Goal: Check status: Check status

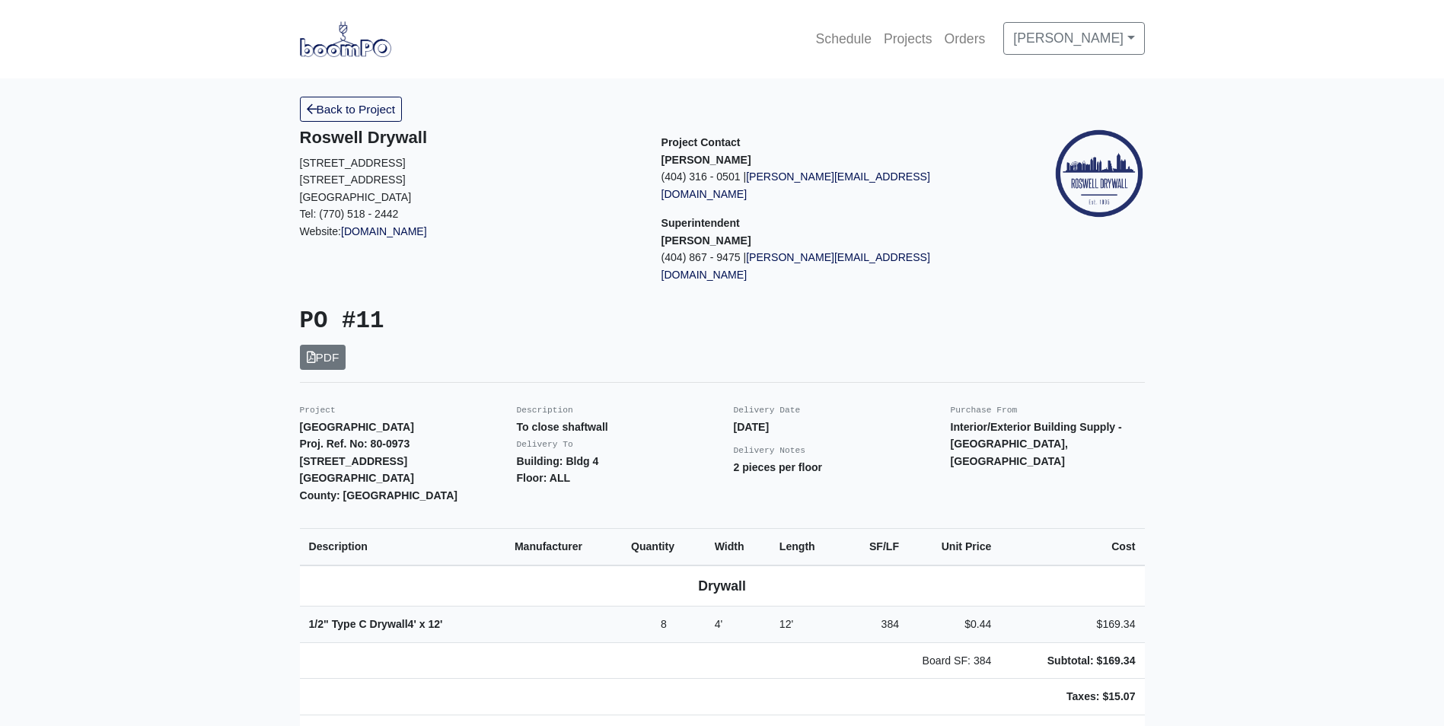
click at [372, 53] on img at bounding box center [345, 38] width 91 height 35
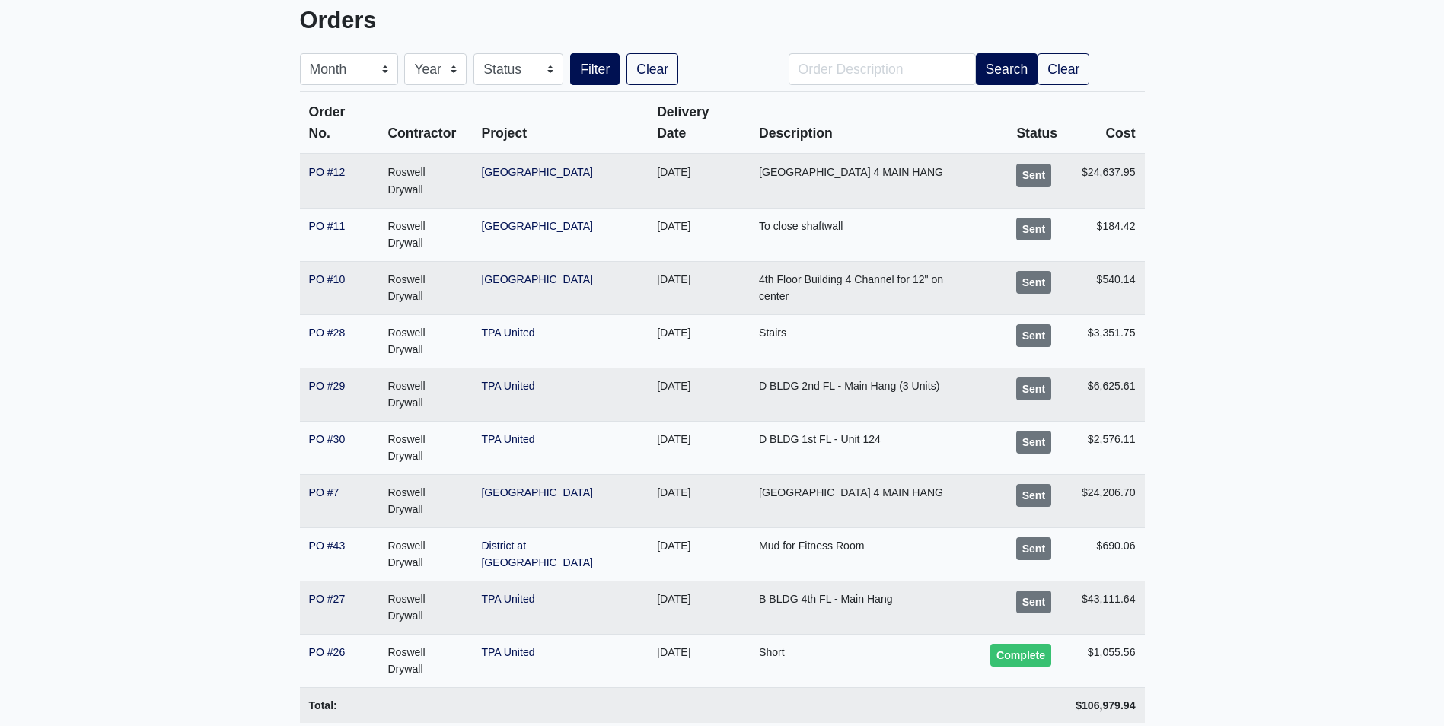
scroll to position [103, 0]
click at [326, 379] on link "PO #29" at bounding box center [327, 385] width 37 height 12
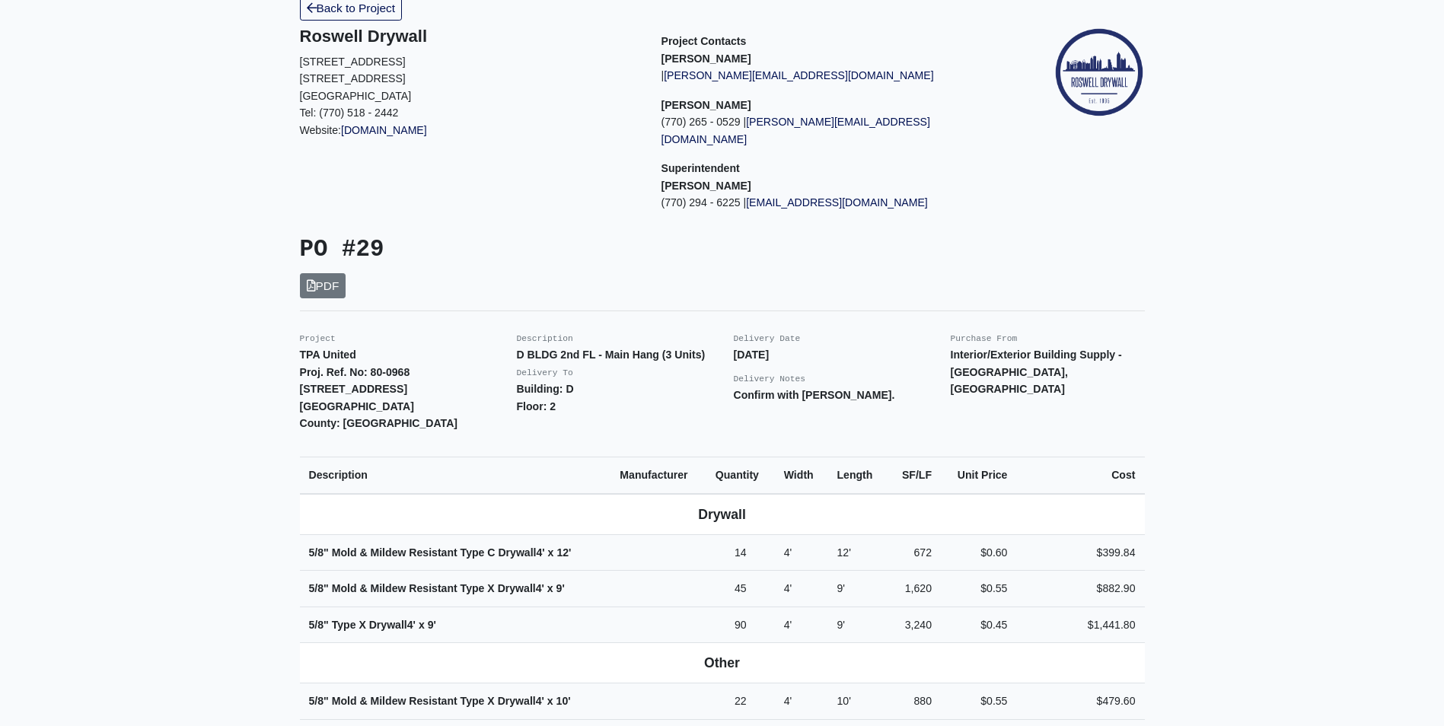
scroll to position [76, 0]
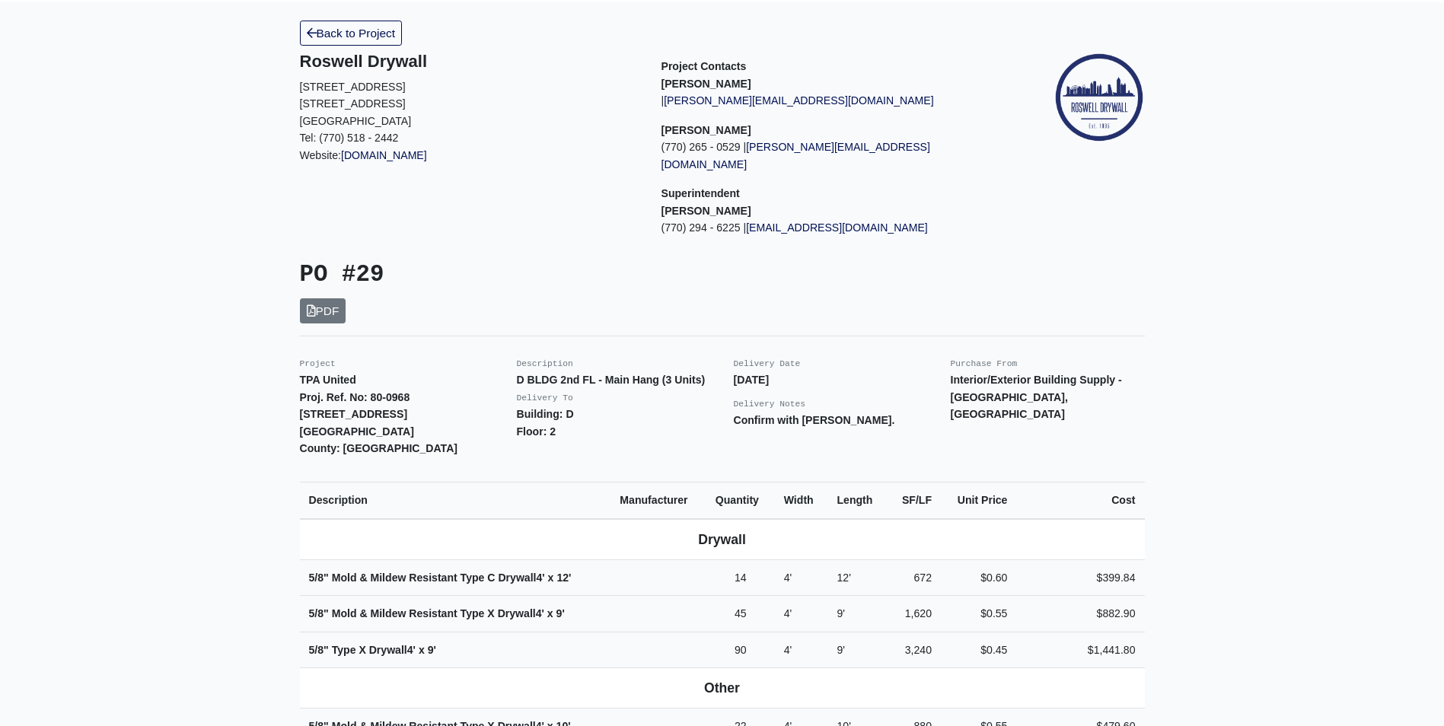
click at [707, 271] on h3 "PO #29" at bounding box center [505, 275] width 411 height 28
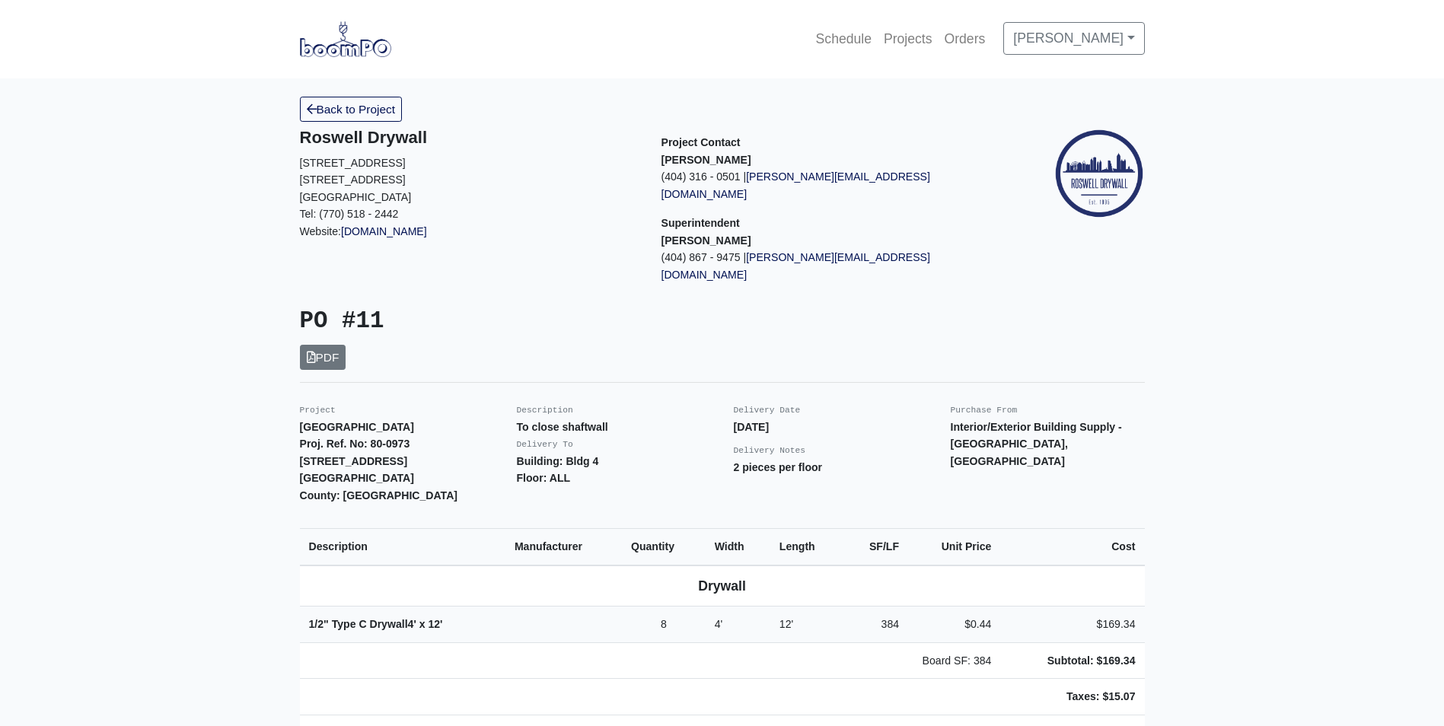
click at [365, 44] on img at bounding box center [345, 38] width 91 height 35
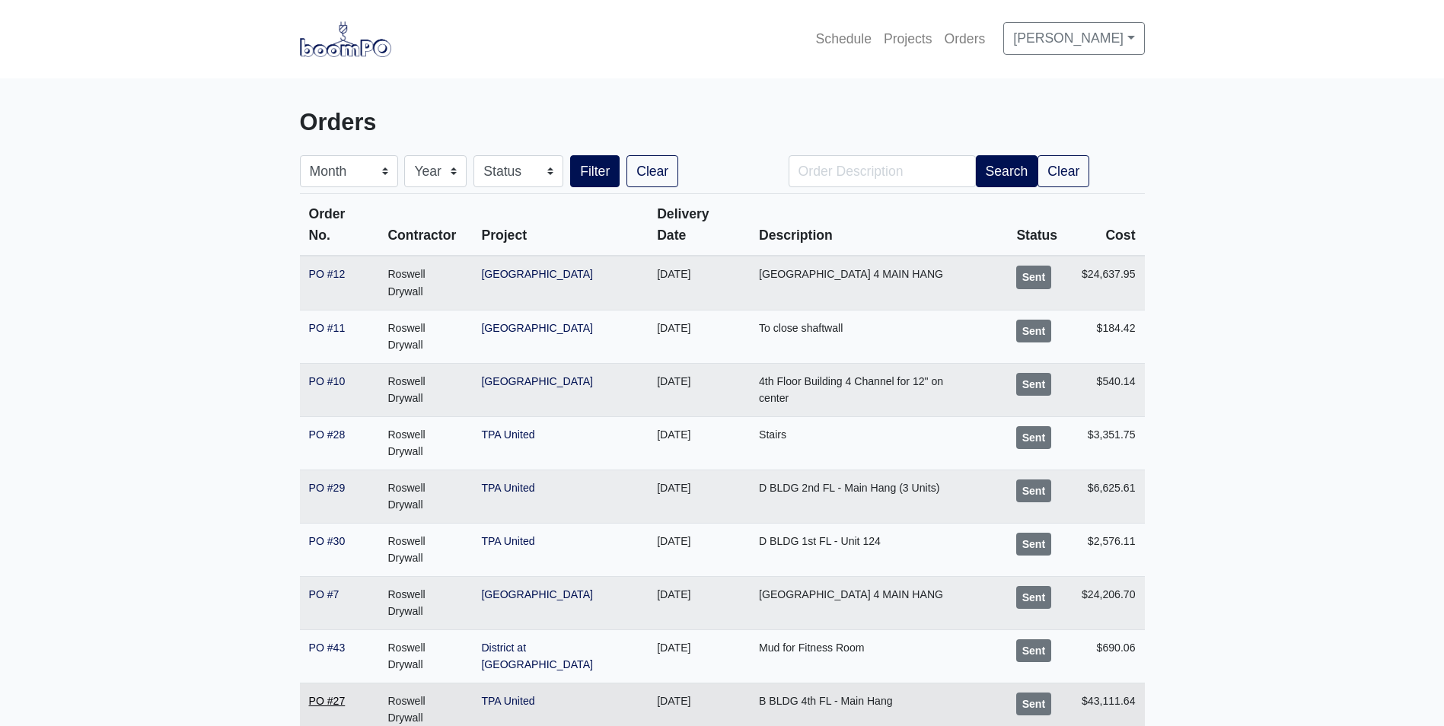
click at [323, 695] on link "PO #27" at bounding box center [327, 701] width 37 height 12
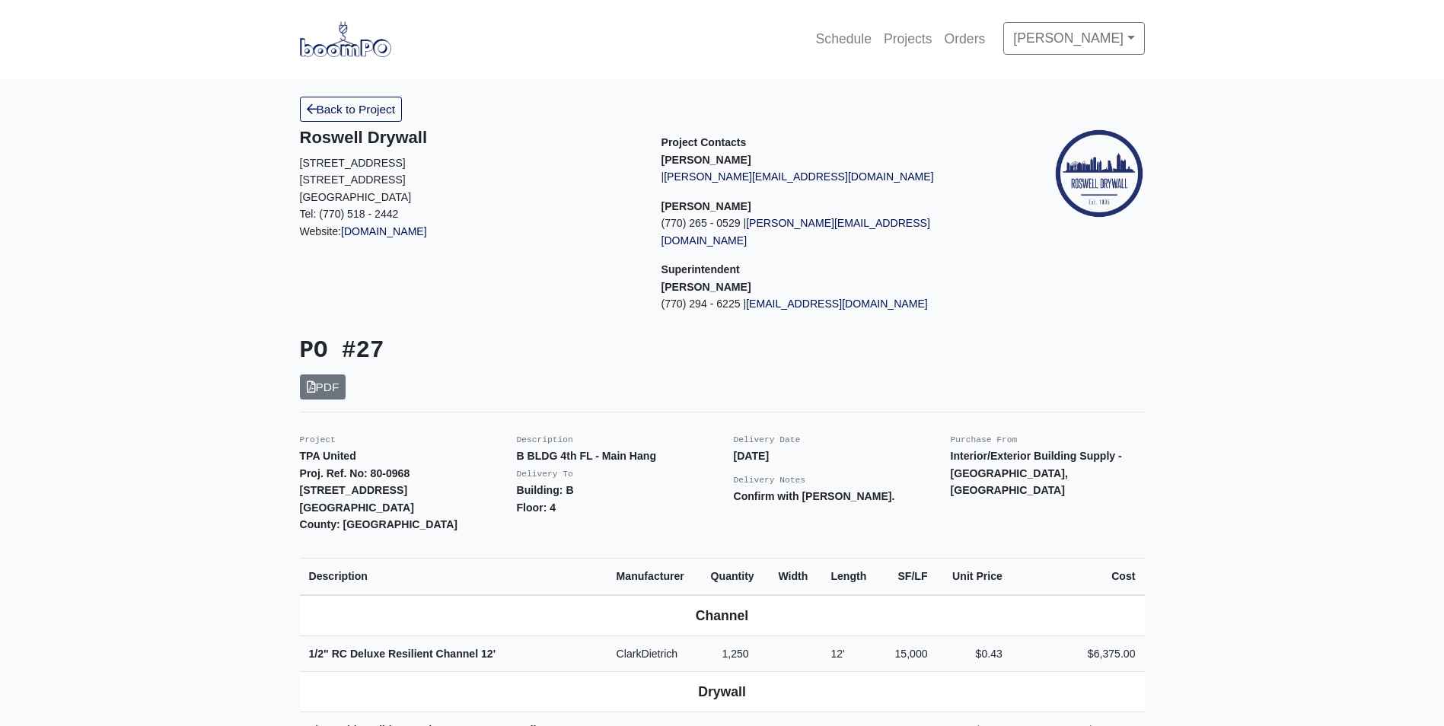
click at [321, 60] on link at bounding box center [345, 39] width 91 height 42
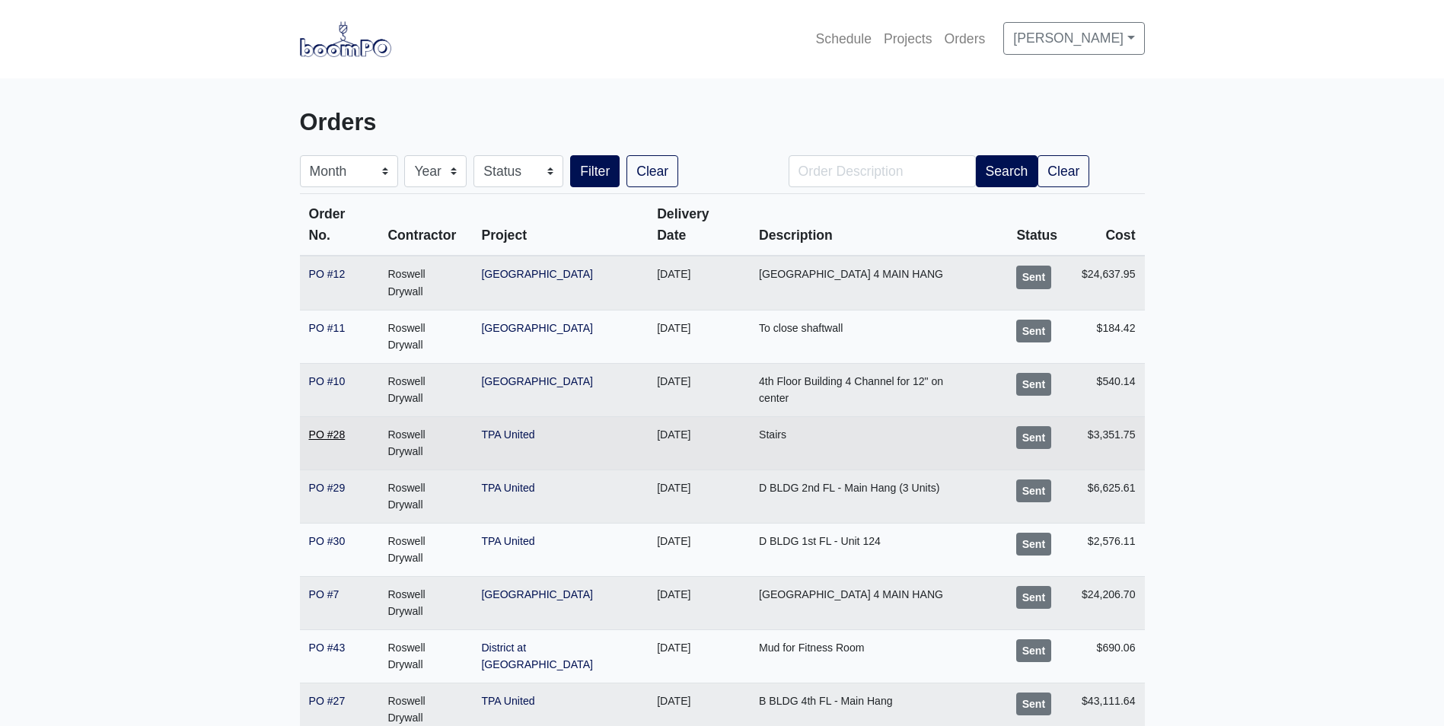
click at [323, 429] on link "PO #28" at bounding box center [327, 435] width 37 height 12
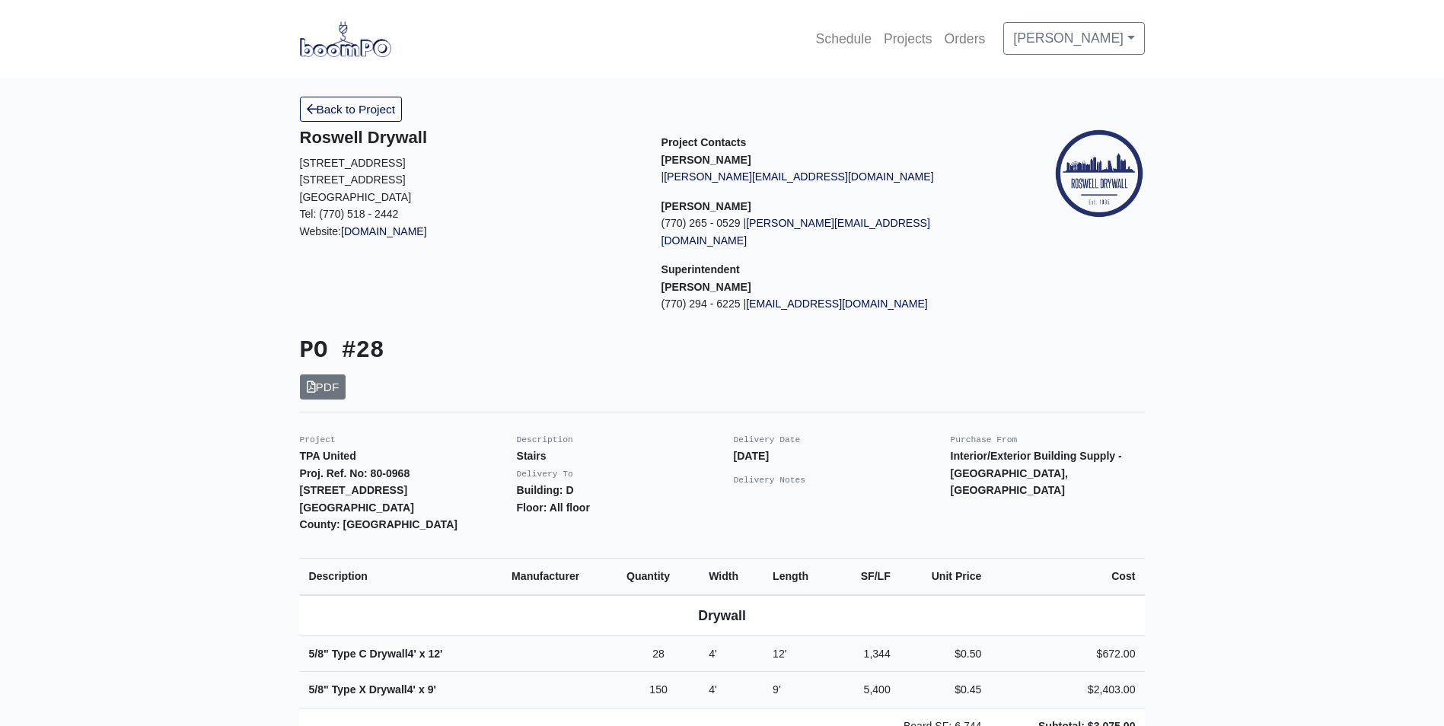
click at [324, 48] on img at bounding box center [345, 38] width 91 height 35
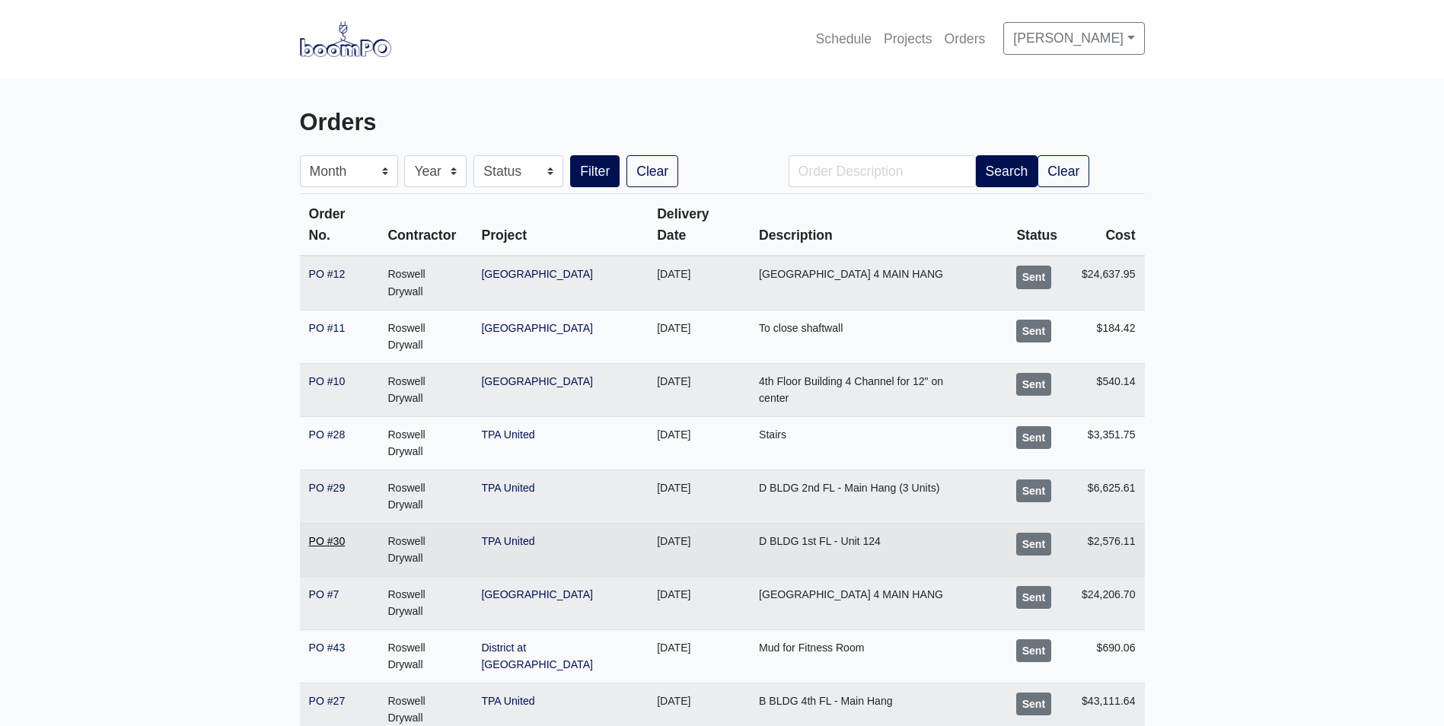
click at [323, 535] on link "PO #30" at bounding box center [327, 541] width 37 height 12
